Goal: Check status: Verify the current state of an ongoing process or item

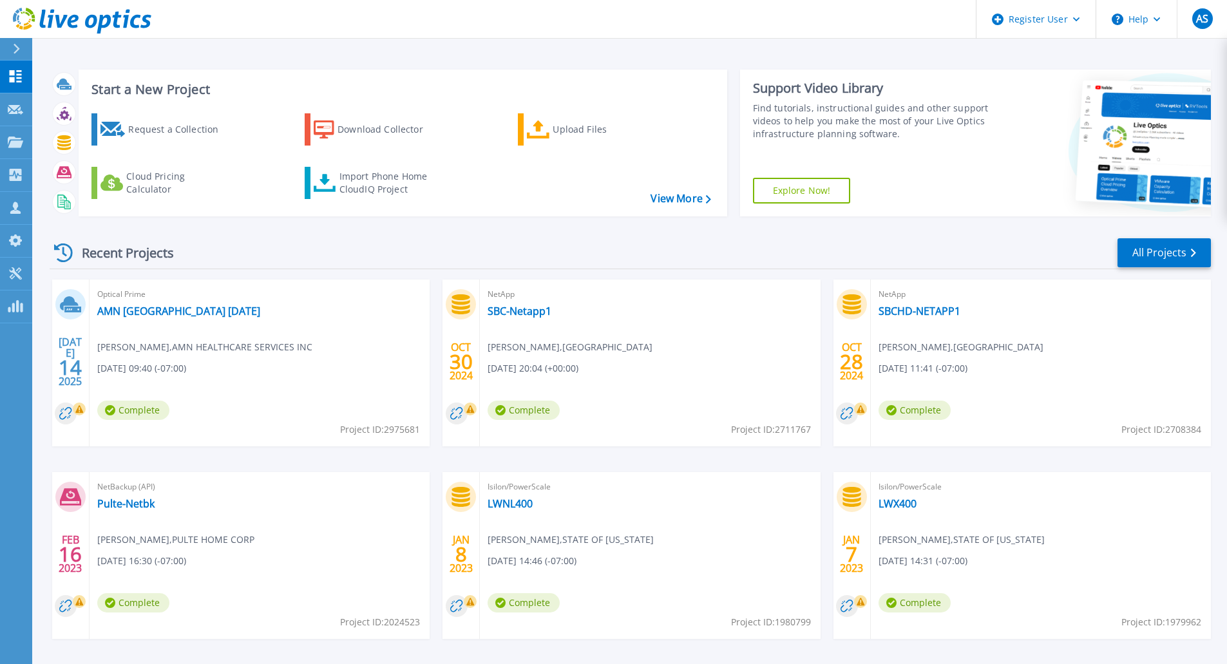
click at [654, 84] on h3 "Start a New Project" at bounding box center [400, 89] width 619 height 14
click at [179, 315] on link "AMN [GEOGRAPHIC_DATA] [DATE]" at bounding box center [178, 311] width 163 height 13
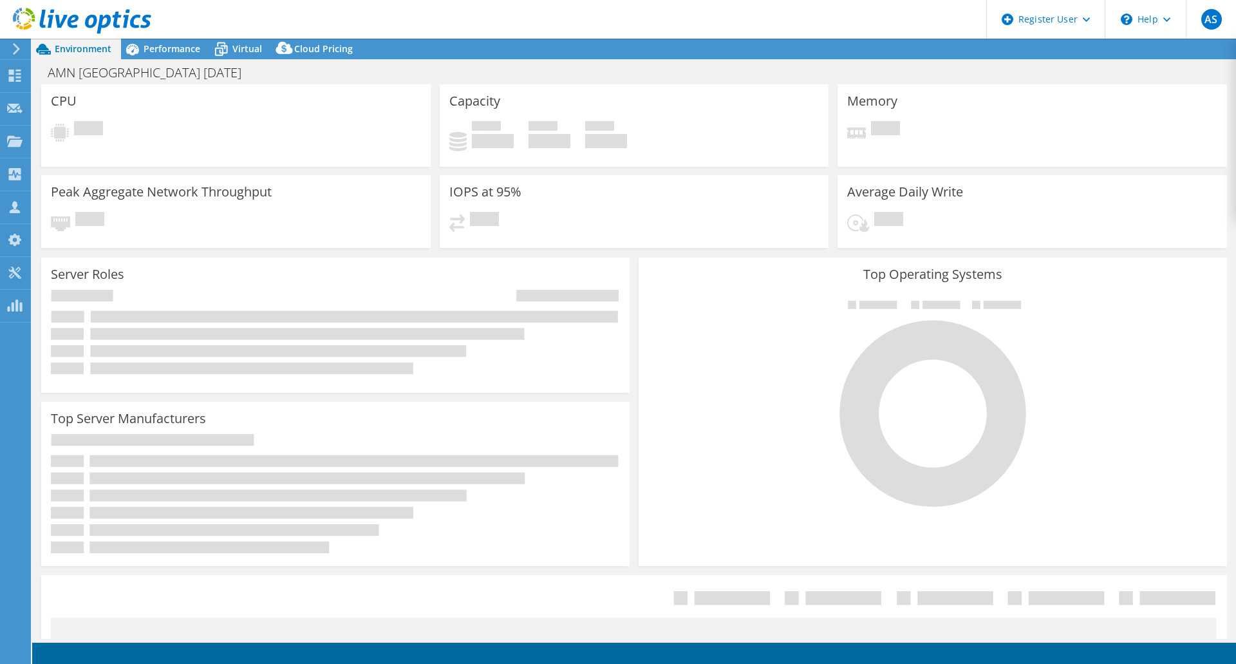
select select "USD"
select select "USWest"
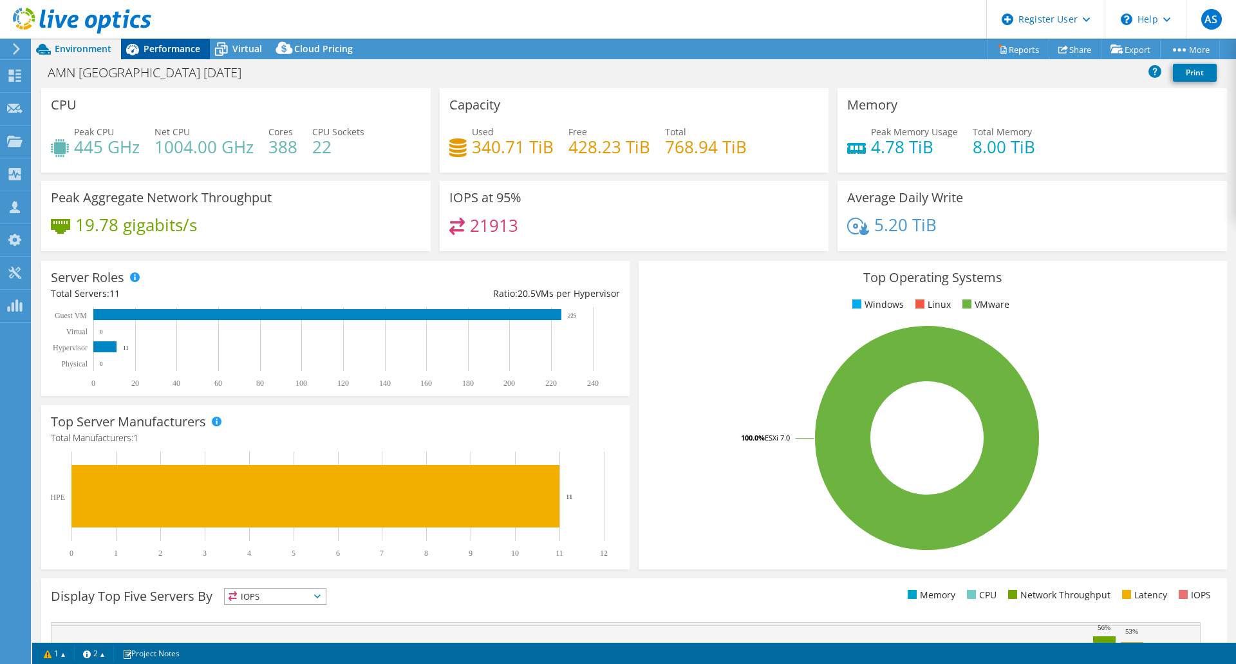
click at [173, 50] on span "Performance" at bounding box center [172, 48] width 57 height 12
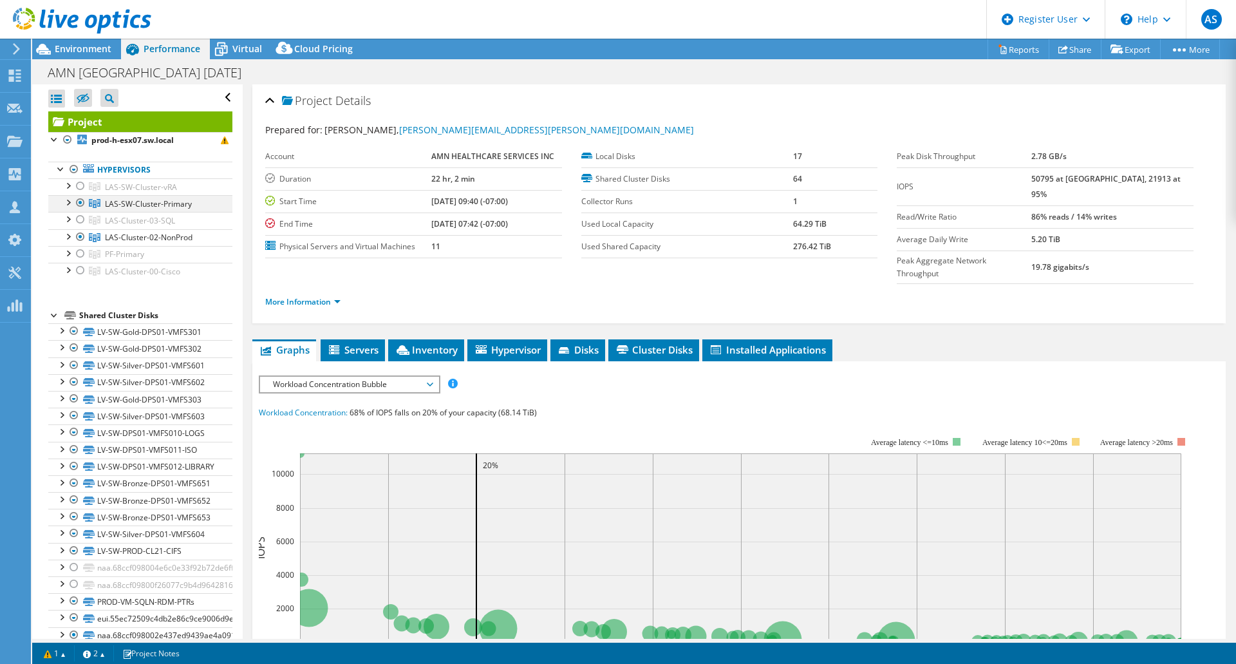
click at [79, 202] on div at bounding box center [80, 202] width 13 height 15
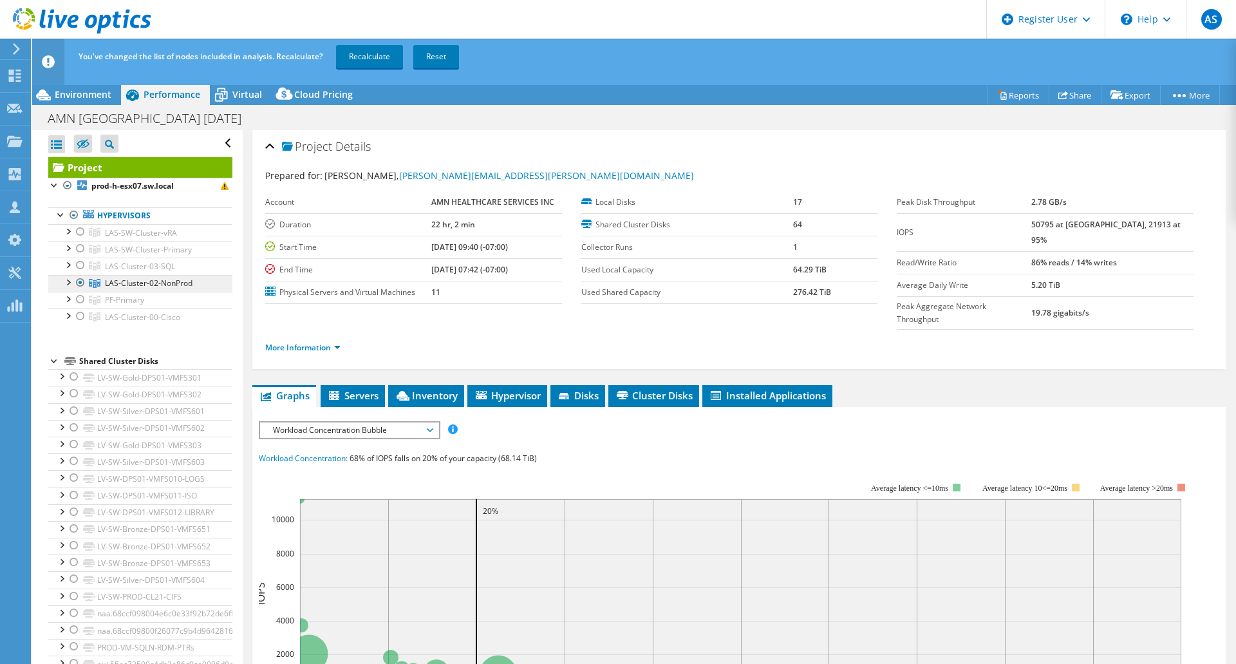
click at [177, 238] on span "LAS-Cluster-02-NonProd" at bounding box center [141, 232] width 72 height 11
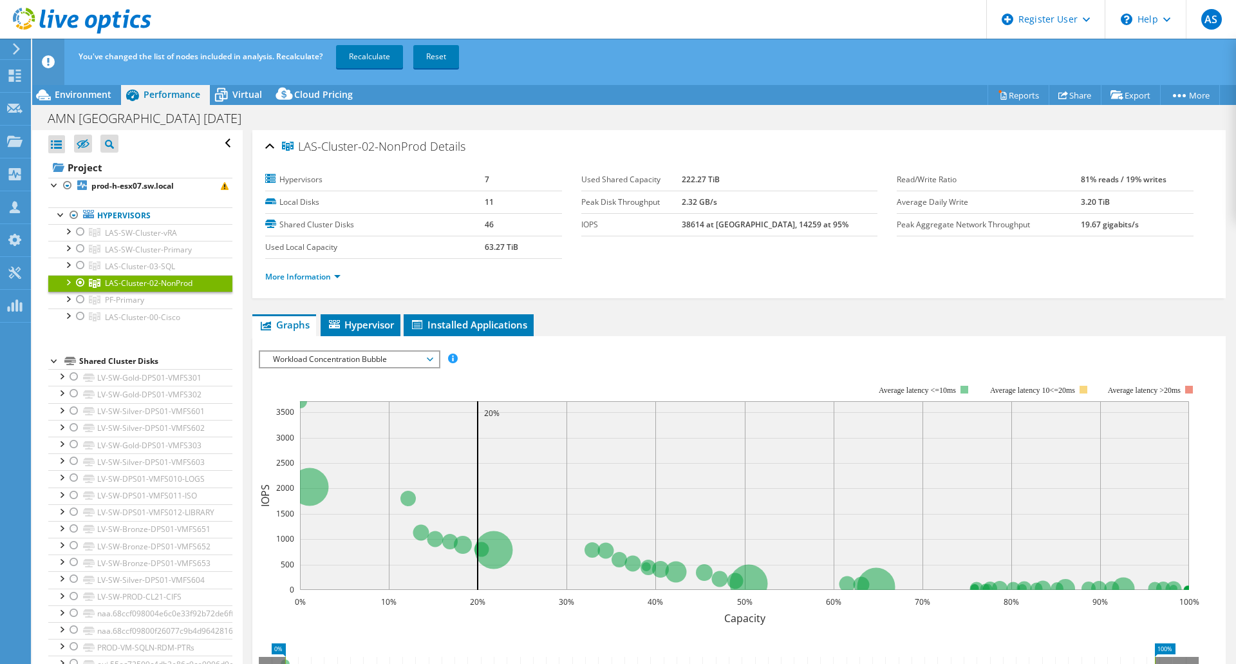
click at [832, 120] on div "AMN [GEOGRAPHIC_DATA] [DATE] Print" at bounding box center [634, 118] width 1204 height 24
